Goal: Task Accomplishment & Management: Complete application form

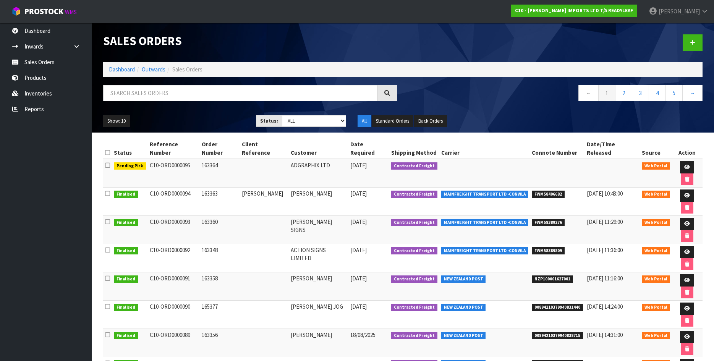
click at [549, 275] on span "NZP100001627001" at bounding box center [552, 279] width 41 height 8
click at [684, 278] on icon at bounding box center [687, 280] width 6 height 5
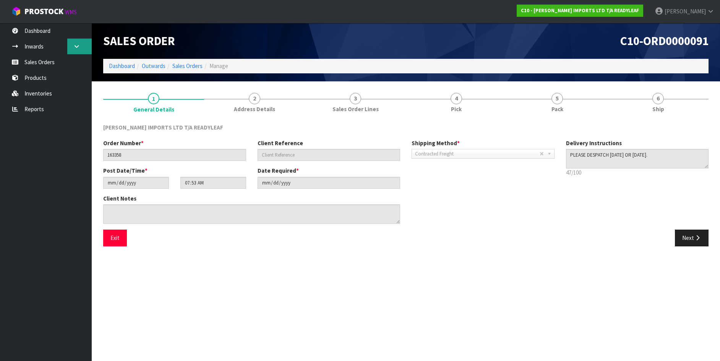
click at [77, 45] on icon at bounding box center [76, 47] width 7 height 6
click at [40, 64] on link "Sales Orders" at bounding box center [46, 62] width 92 height 16
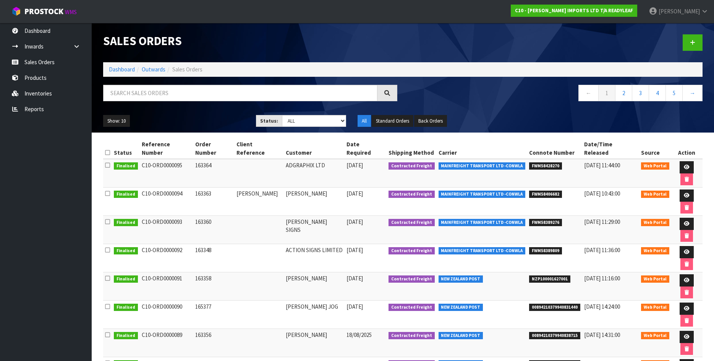
click at [108, 275] on icon at bounding box center [107, 278] width 5 height 6
click at [684, 278] on icon at bounding box center [687, 280] width 6 height 5
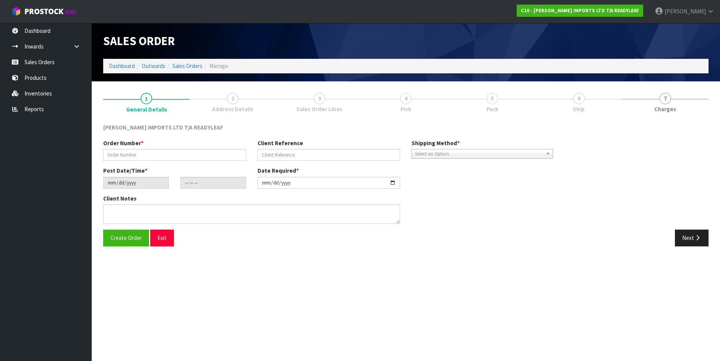
type input "163358"
type input "[DATE]"
type input "07:53:00.000"
type input "[DATE]"
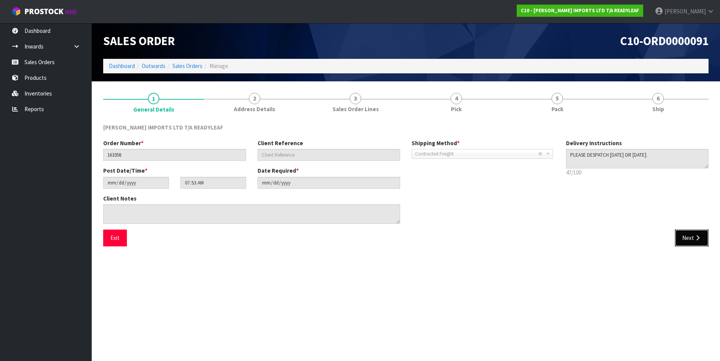
click at [687, 241] on button "Next" at bounding box center [692, 238] width 34 height 16
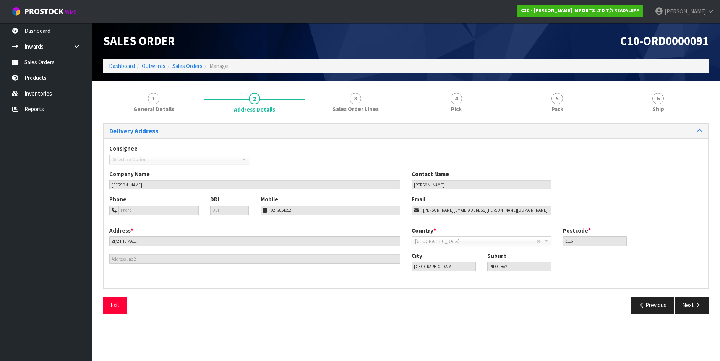
click at [685, 242] on div "Country * [GEOGRAPHIC_DATA] [GEOGRAPHIC_DATA] [GEOGRAPHIC_DATA] [GEOGRAPHIC_DAT…" at bounding box center [557, 239] width 302 height 25
click at [696, 299] on button "Next" at bounding box center [692, 305] width 34 height 16
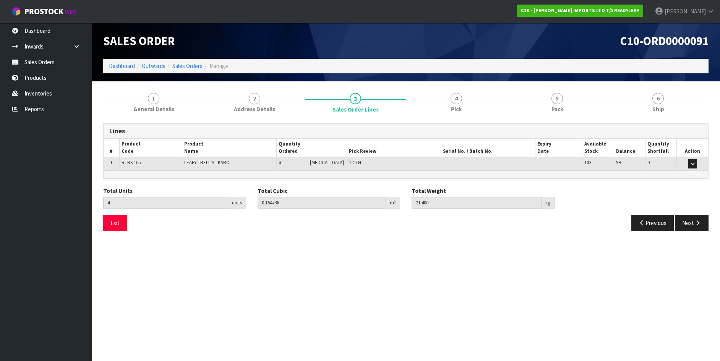
click at [696, 299] on section "Edit Sales Order C10-ORD0000091 Dashboard Outwards Sales Orders Manage Sales Or…" at bounding box center [360, 180] width 720 height 361
click at [692, 226] on button "Next" at bounding box center [692, 223] width 34 height 16
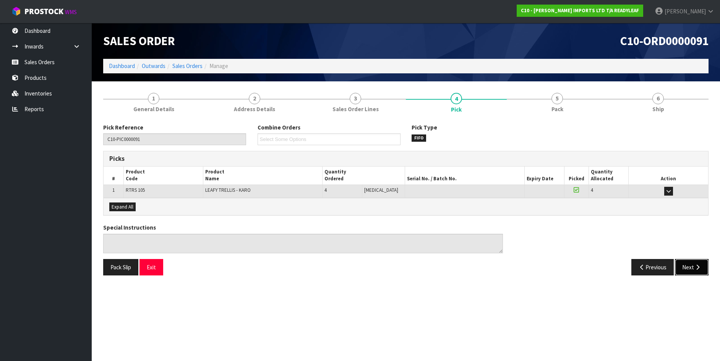
click at [694, 267] on icon "button" at bounding box center [697, 267] width 7 height 6
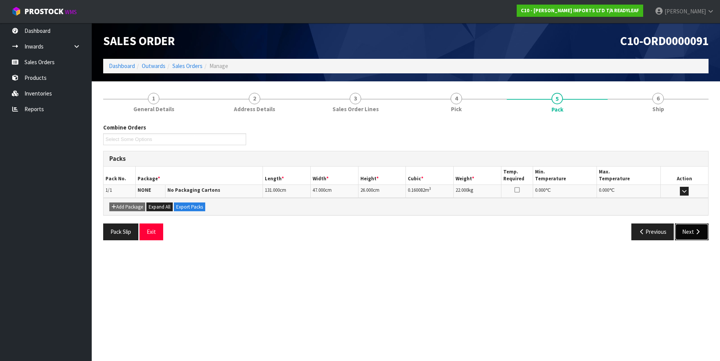
click at [689, 234] on button "Next" at bounding box center [692, 231] width 34 height 16
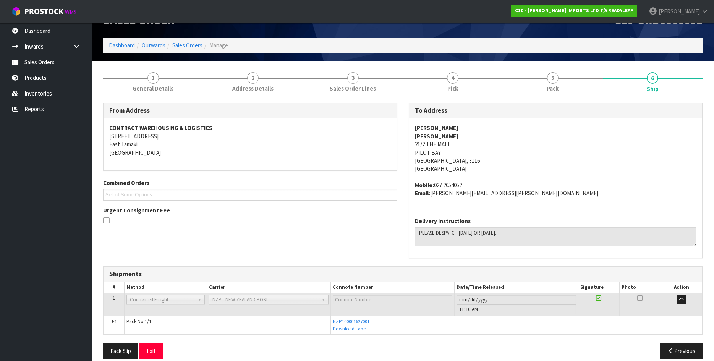
scroll to position [30, 0]
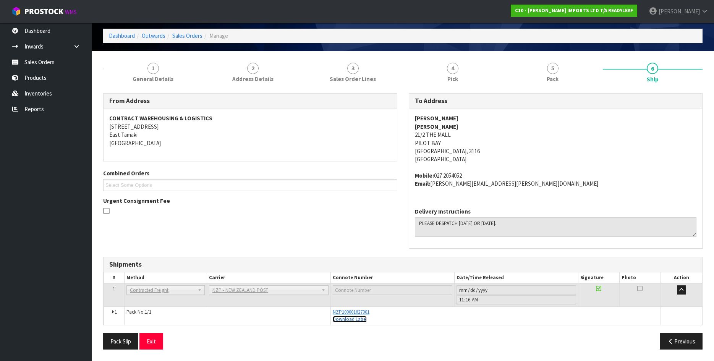
click at [348, 319] on link "Download Label" at bounding box center [350, 319] width 34 height 6
click at [348, 317] on link "Download Label" at bounding box center [350, 319] width 34 height 6
